Goal: Information Seeking & Learning: Learn about a topic

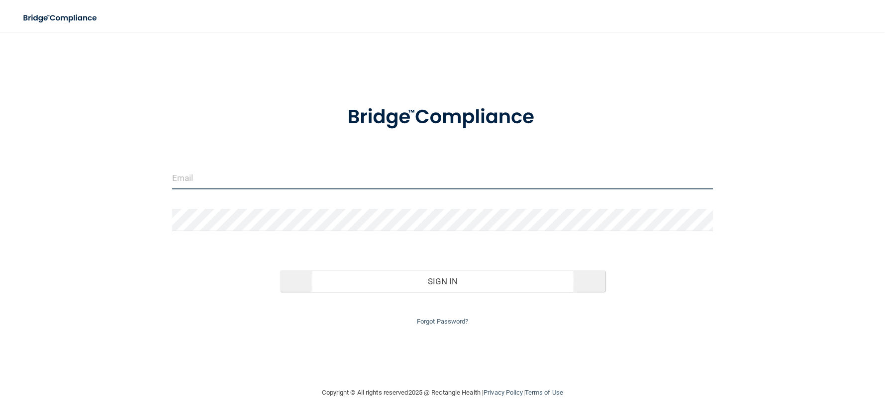
type input "[EMAIL_ADDRESS][DOMAIN_NAME]"
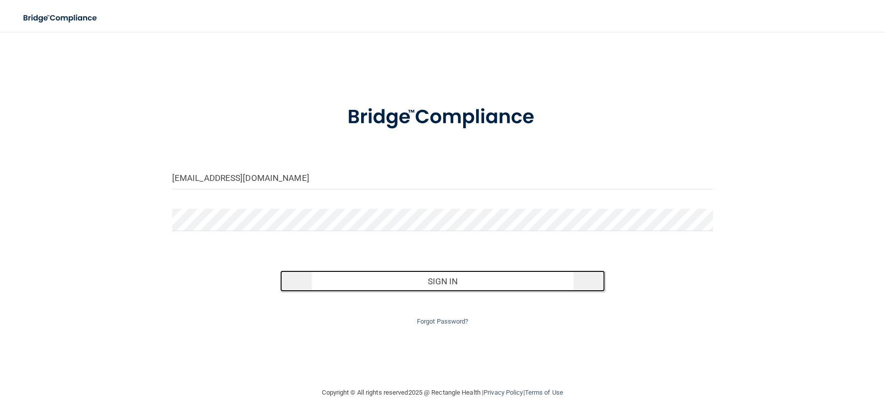
click at [480, 289] on button "Sign In" at bounding box center [442, 282] width 324 height 22
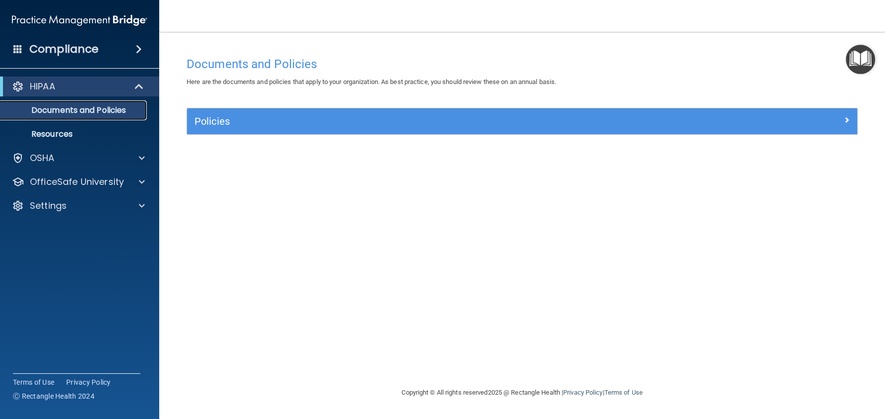
click at [110, 112] on p "Documents and Policies" at bounding box center [74, 110] width 136 height 10
click at [68, 133] on p "Resources" at bounding box center [74, 134] width 136 height 10
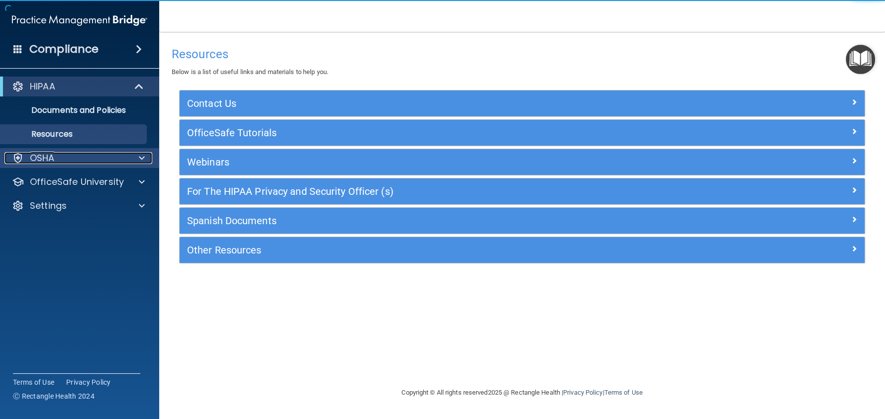
click at [61, 157] on div "OSHA" at bounding box center [65, 158] width 123 height 12
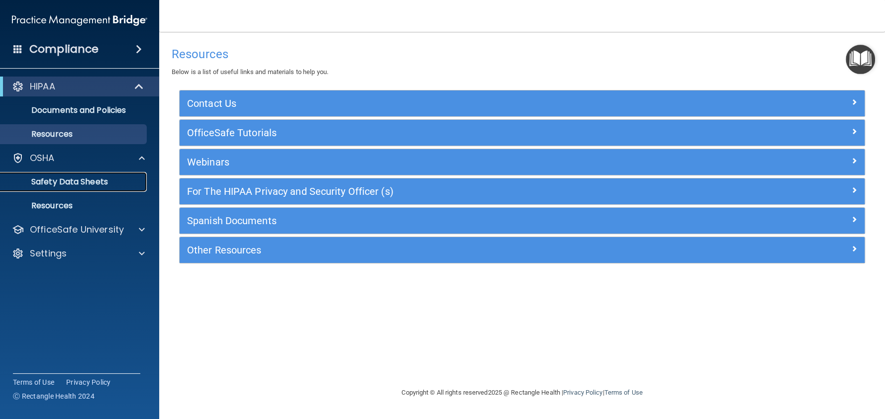
click at [68, 181] on p "Safety Data Sheets" at bounding box center [74, 182] width 136 height 10
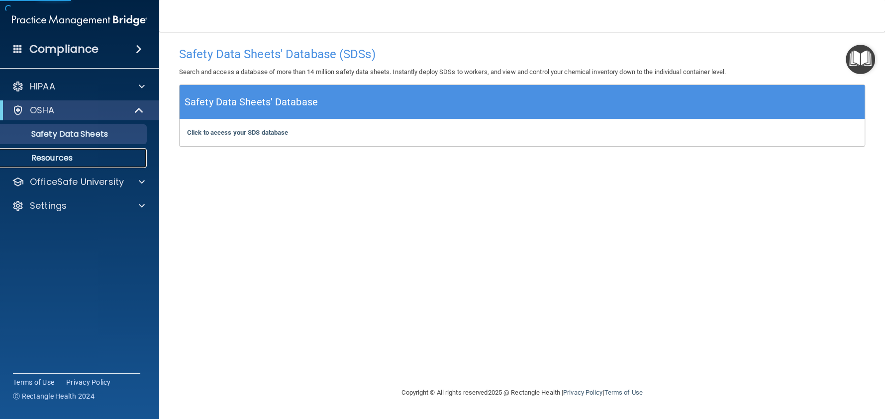
click at [73, 156] on p "Resources" at bounding box center [74, 158] width 136 height 10
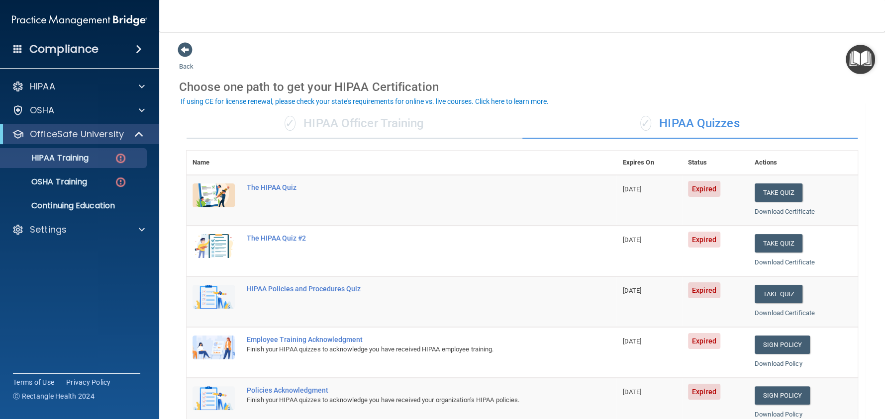
click at [342, 128] on div "✓ HIPAA Officer Training" at bounding box center [354, 124] width 336 height 30
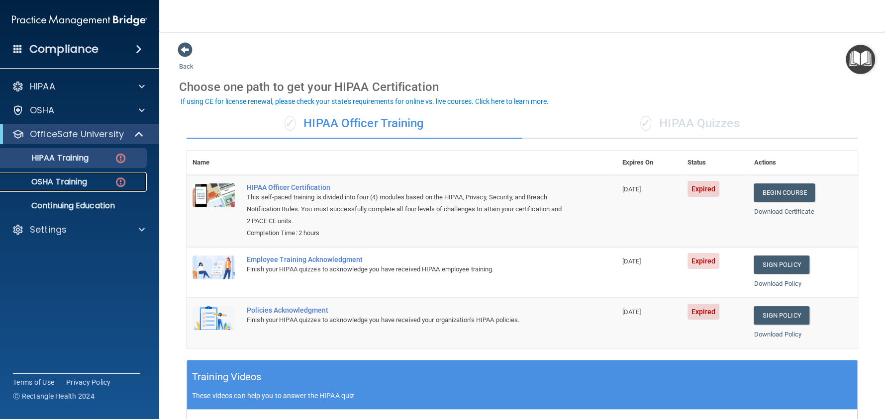
click at [96, 176] on link "OSHA Training" at bounding box center [68, 182] width 157 height 20
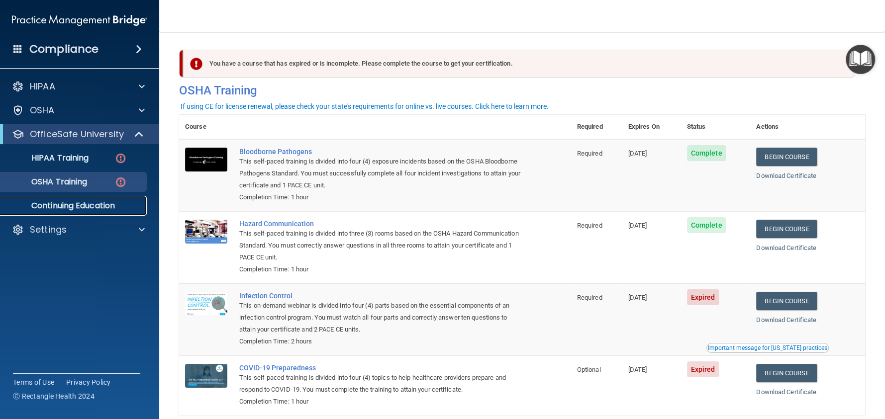
click at [74, 207] on p "Continuing Education" at bounding box center [74, 206] width 136 height 10
